Goal: Task Accomplishment & Management: Use online tool/utility

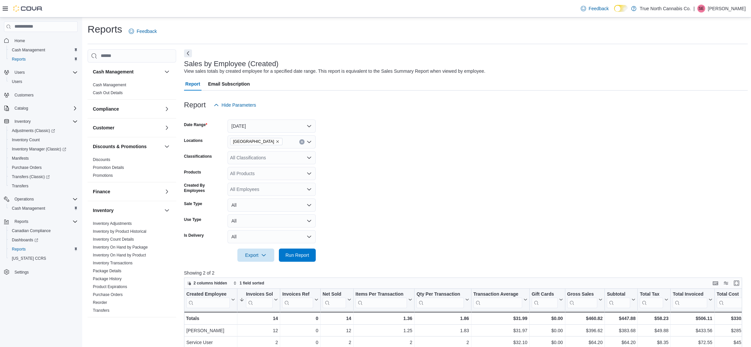
scroll to position [154, 0]
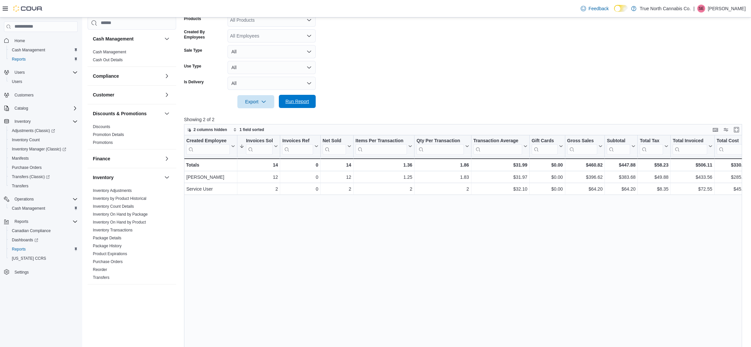
click at [287, 98] on span "Run Report" at bounding box center [297, 101] width 29 height 13
click at [297, 249] on div "Created Employee Click to view column header actions Invoices Sold Sorted desce…" at bounding box center [466, 268] width 564 height 267
click at [295, 103] on span "Run Report" at bounding box center [298, 101] width 24 height 7
click at [474, 254] on div "Created Employee Click to view column header actions Invoices Sold Sorted desce…" at bounding box center [466, 268] width 564 height 267
